Goal: Transaction & Acquisition: Purchase product/service

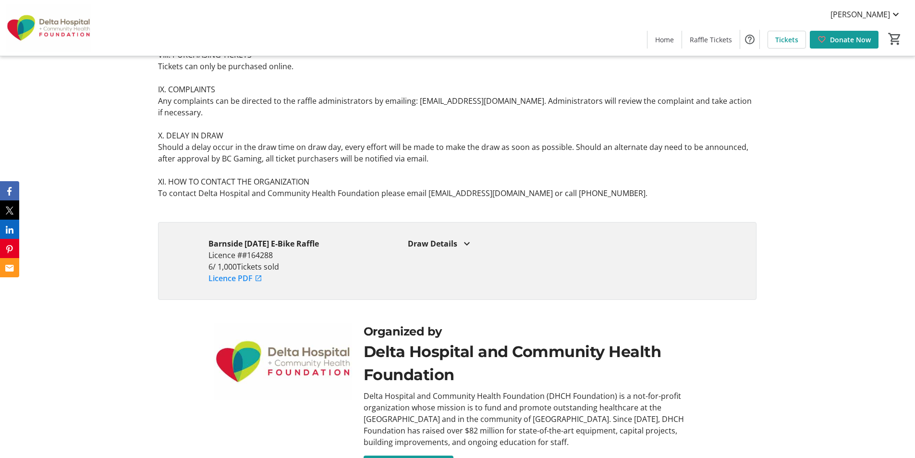
scroll to position [1287, 0]
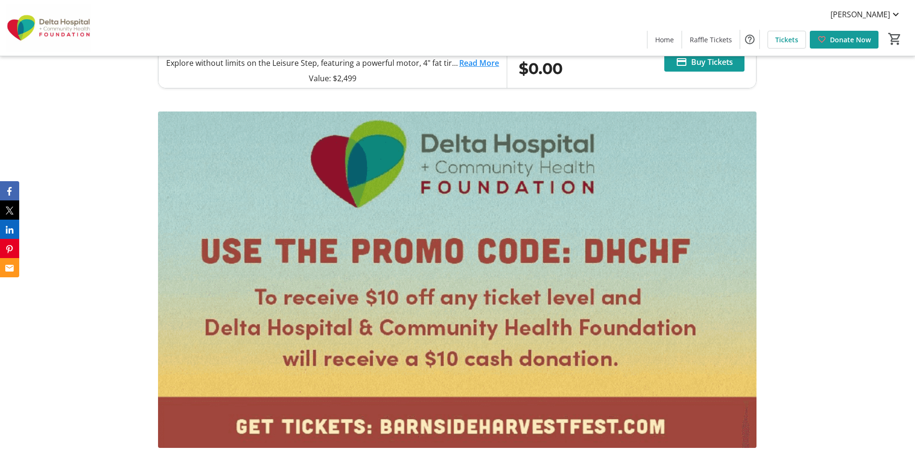
scroll to position [576, 0]
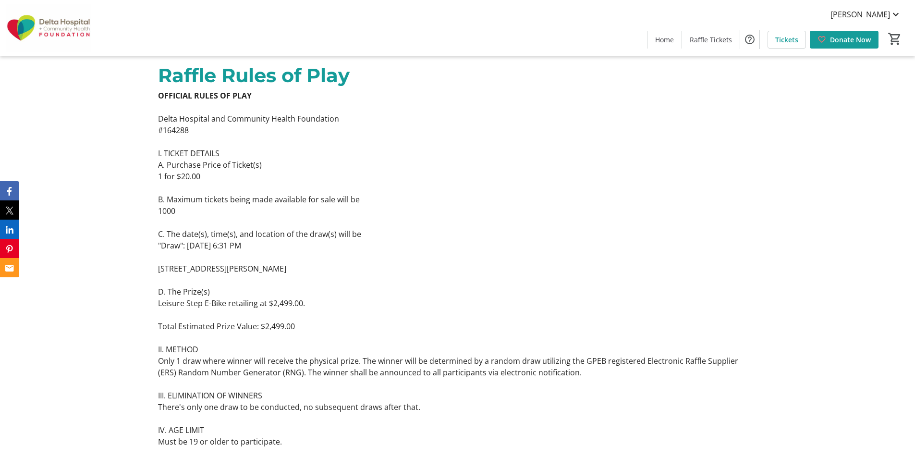
scroll to position [492, 0]
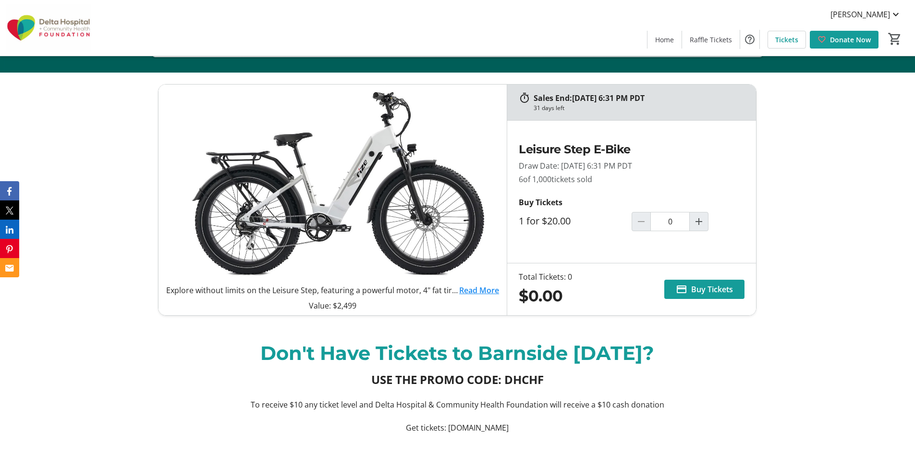
scroll to position [384, 0]
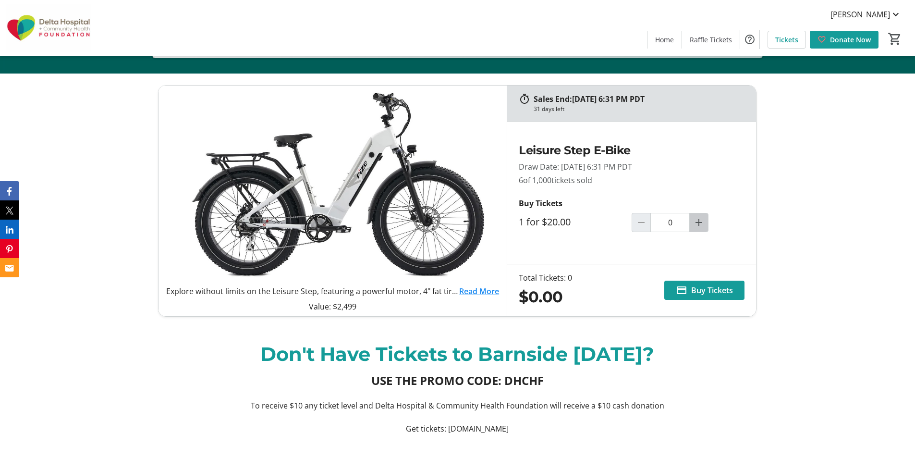
click at [697, 225] on mat-icon "Increment by one" at bounding box center [699, 223] width 12 height 12
click at [641, 223] on mat-icon "Decrement by one" at bounding box center [641, 223] width 12 height 12
type input "1"
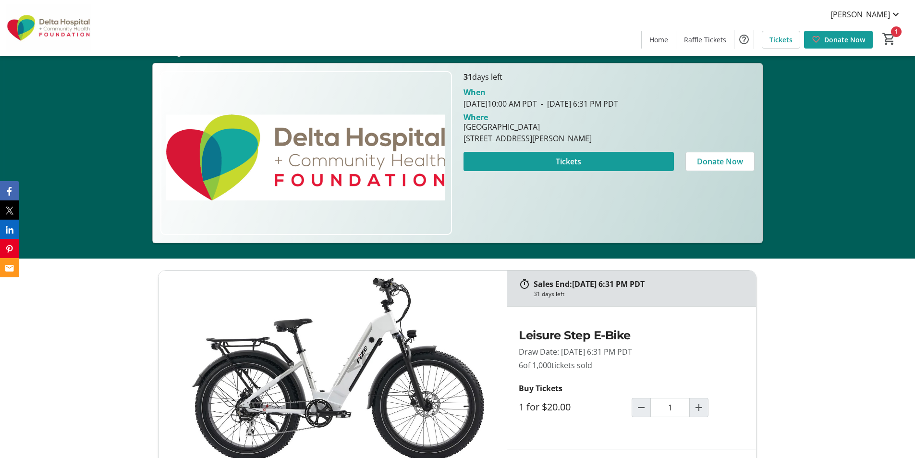
scroll to position [192, 0]
